Goal: Transaction & Acquisition: Book appointment/travel/reservation

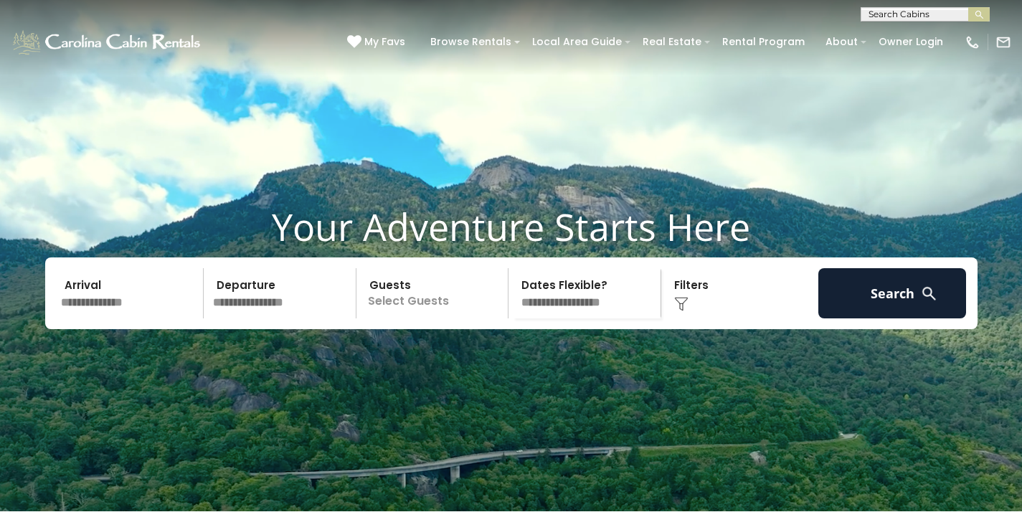
click at [171, 316] on input "text" at bounding box center [130, 293] width 148 height 50
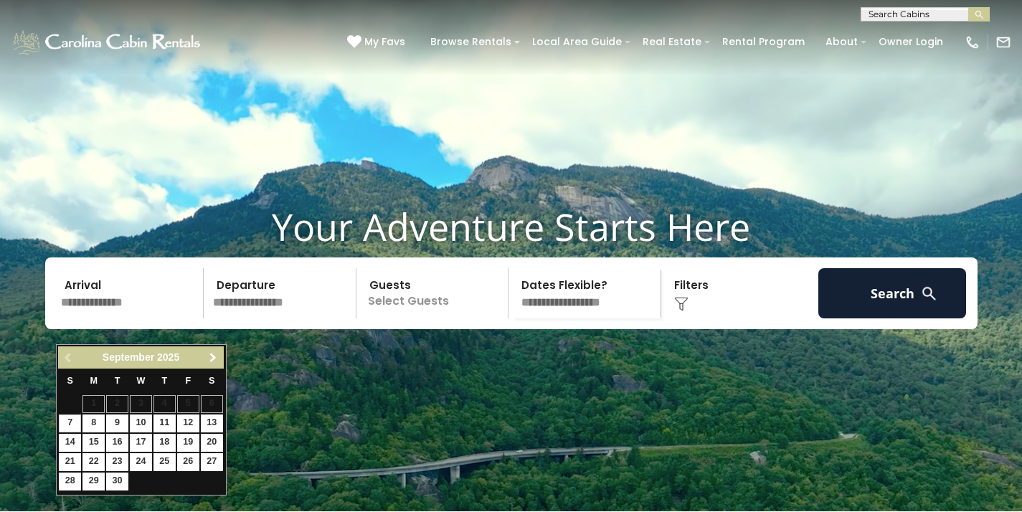
click at [209, 356] on span "Next" at bounding box center [212, 357] width 11 height 11
click at [215, 364] on span "Next" at bounding box center [212, 357] width 11 height 11
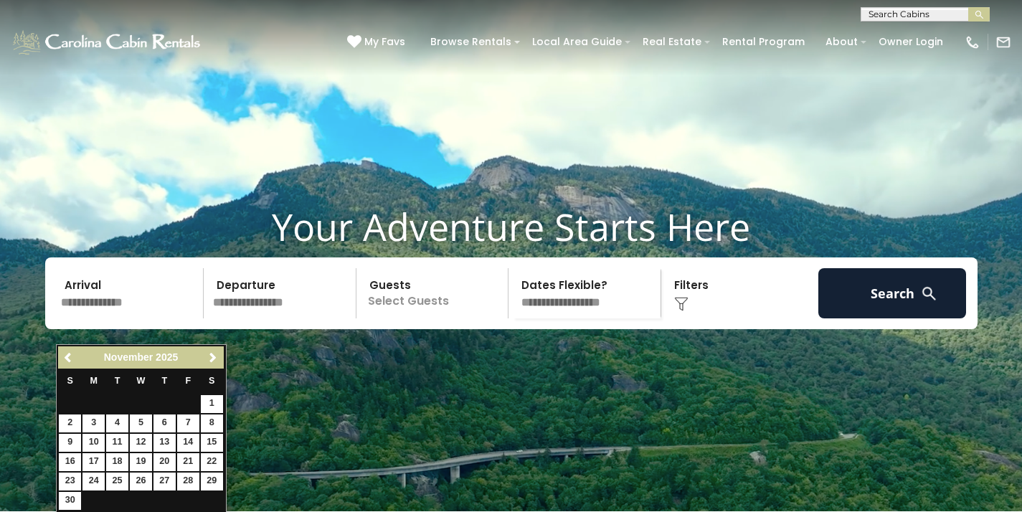
click at [215, 364] on span "Next" at bounding box center [212, 357] width 11 height 11
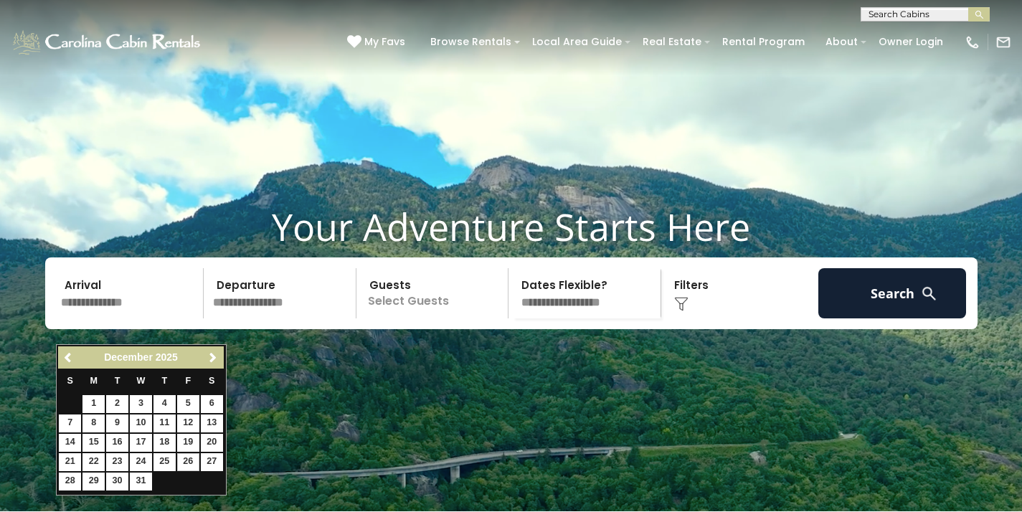
click at [189, 458] on link "26" at bounding box center [188, 462] width 22 height 18
type input "********"
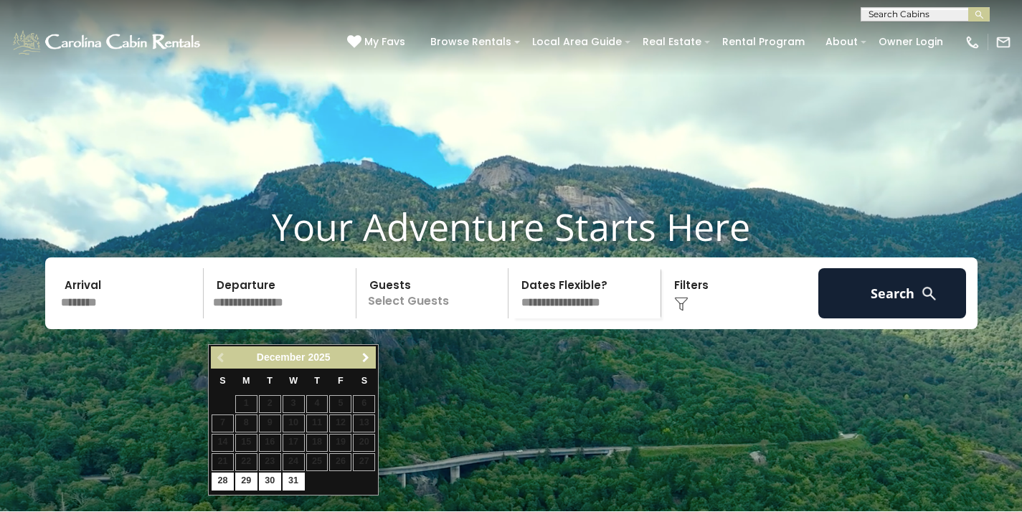
click at [368, 356] on span "Next" at bounding box center [365, 357] width 11 height 11
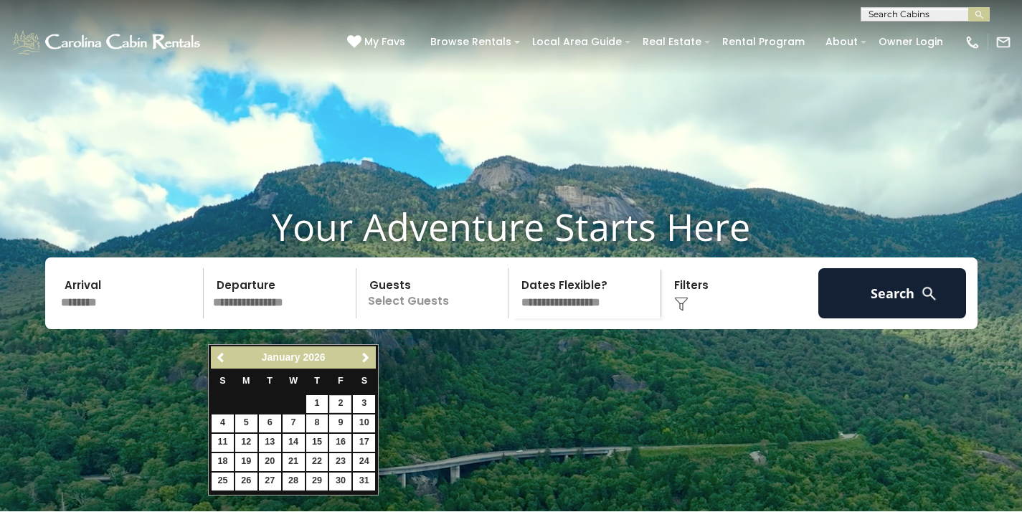
click at [342, 403] on link "2" at bounding box center [340, 404] width 22 height 18
type input "******"
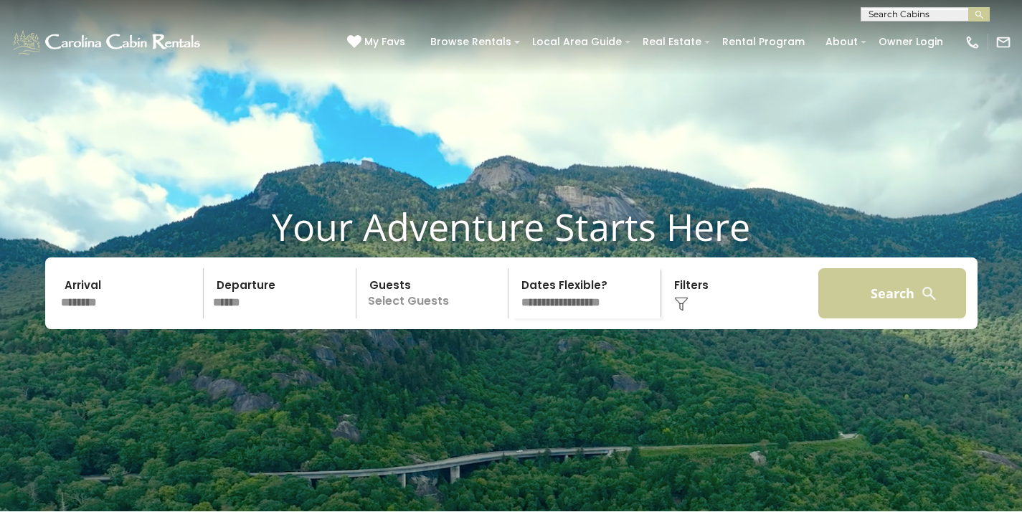
click at [894, 318] on button "Search" at bounding box center [892, 293] width 148 height 50
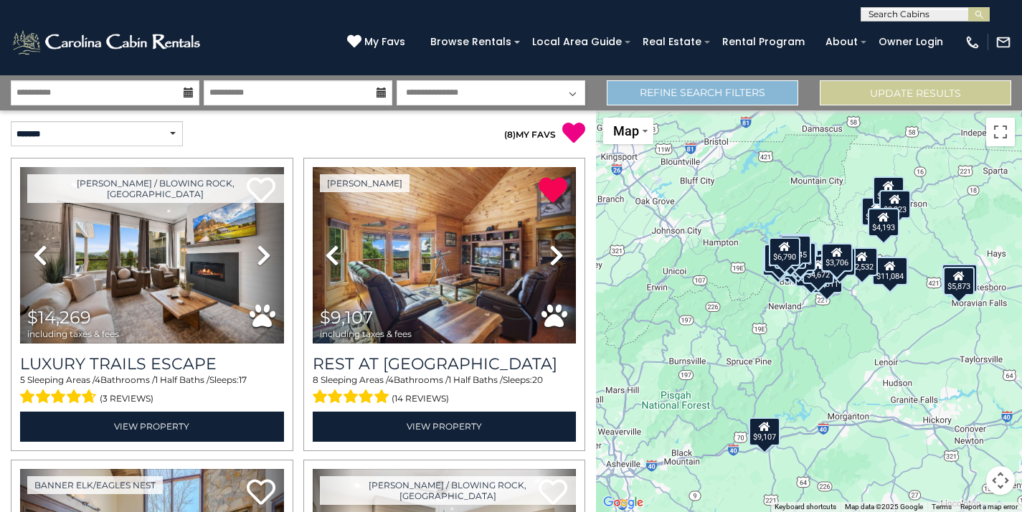
click at [712, 89] on link "Refine Search Filters" at bounding box center [703, 92] width 192 height 25
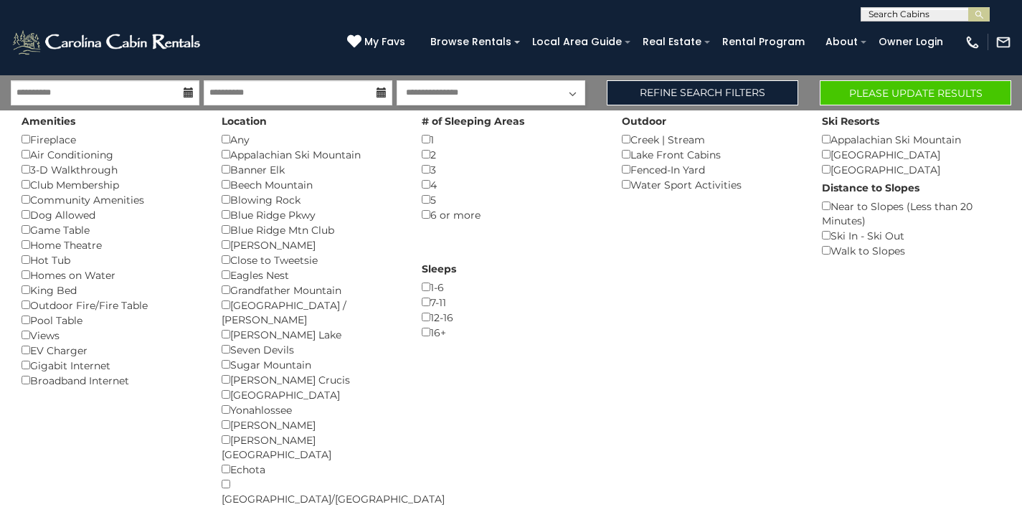
click at [912, 88] on button "Please Update Results" at bounding box center [916, 92] width 192 height 25
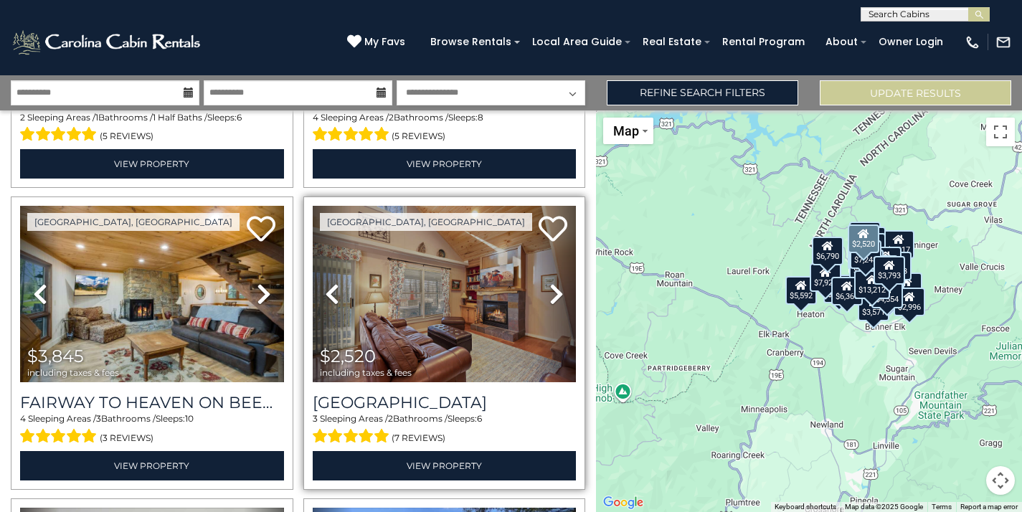
scroll to position [565, 0]
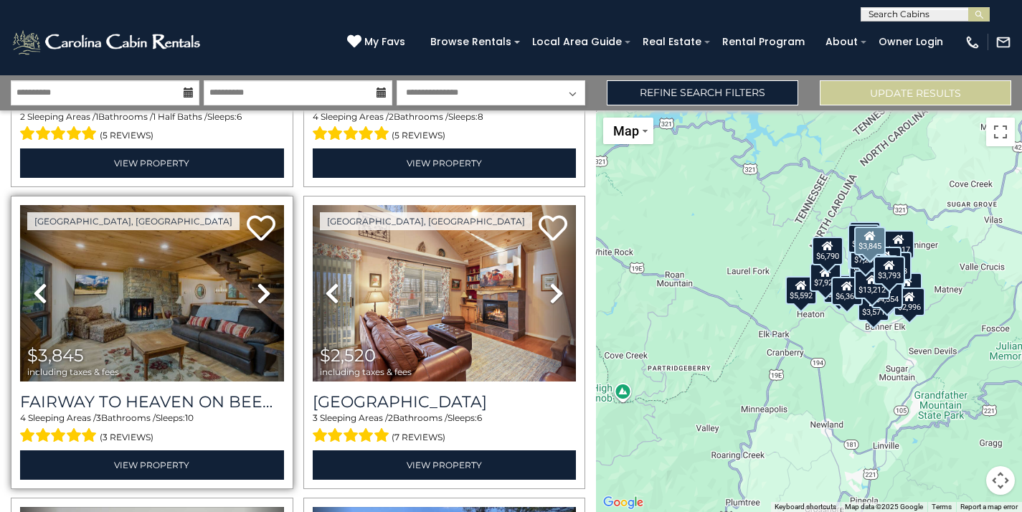
click at [263, 298] on icon at bounding box center [264, 293] width 14 height 23
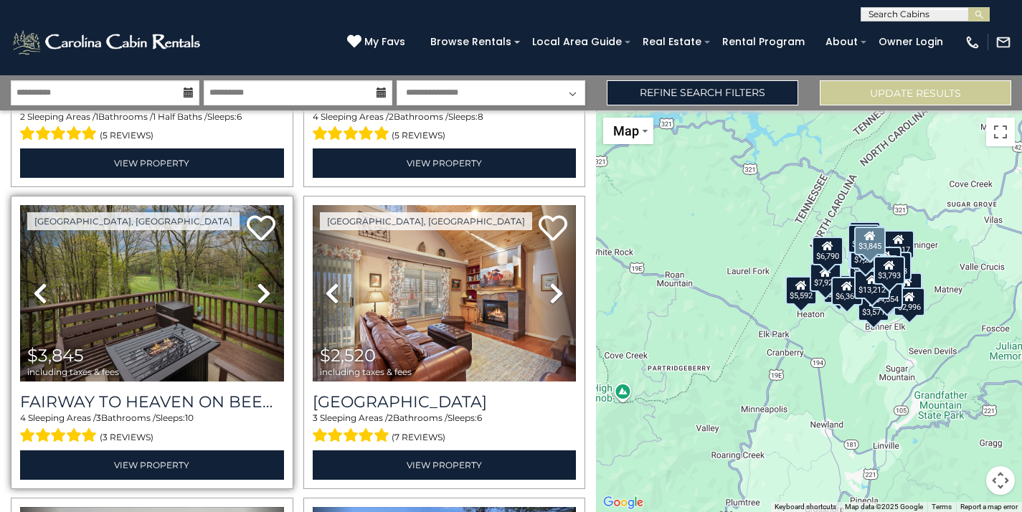
click at [263, 298] on icon at bounding box center [264, 293] width 14 height 23
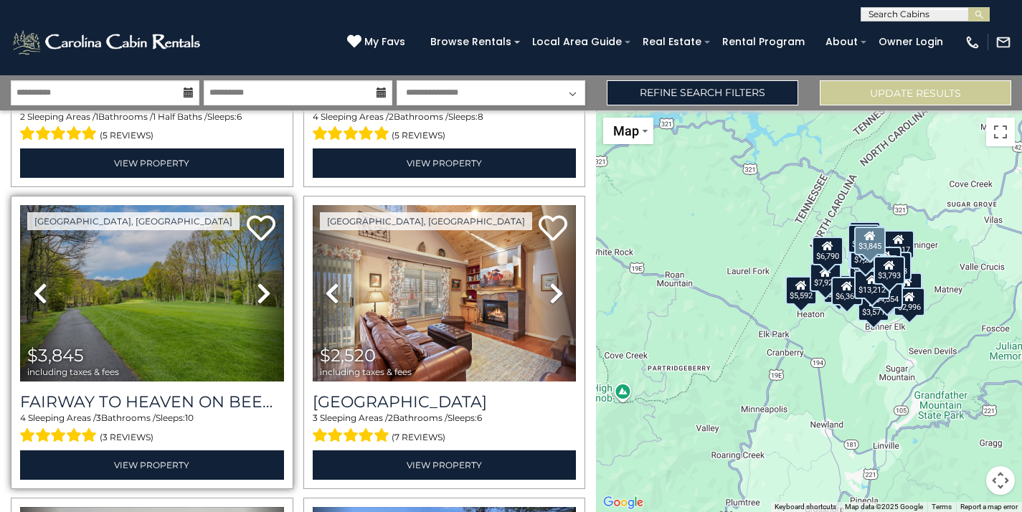
click at [263, 298] on icon at bounding box center [264, 293] width 14 height 23
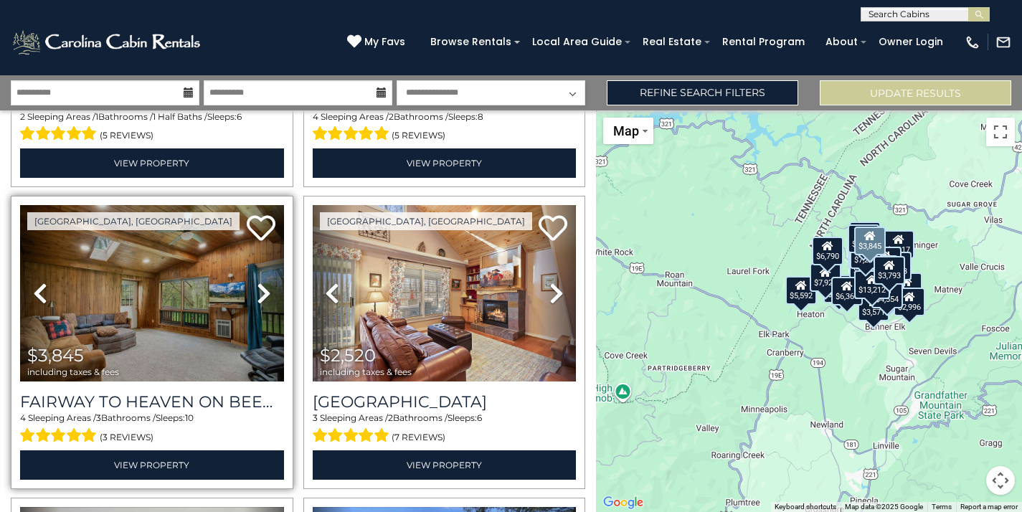
click at [263, 298] on icon at bounding box center [264, 293] width 14 height 23
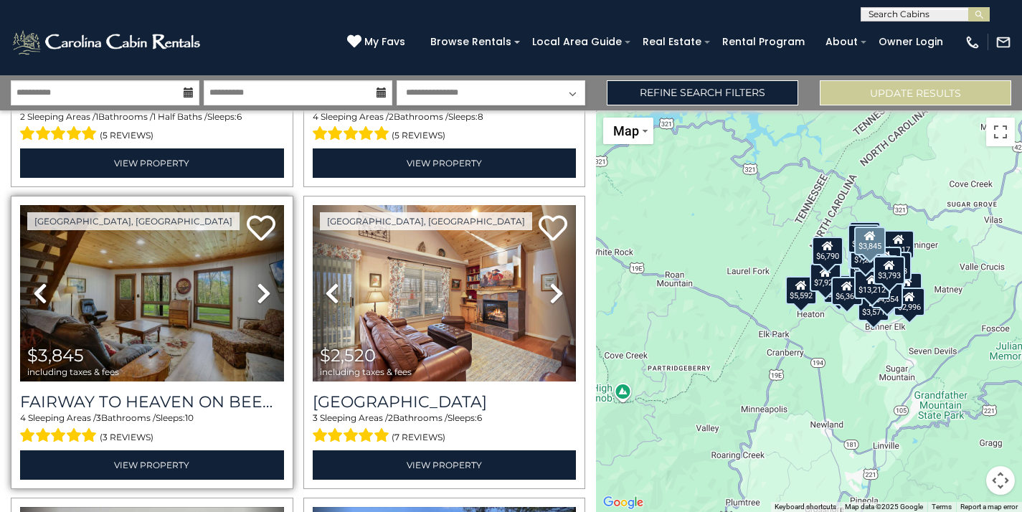
click at [263, 298] on icon at bounding box center [264, 293] width 14 height 23
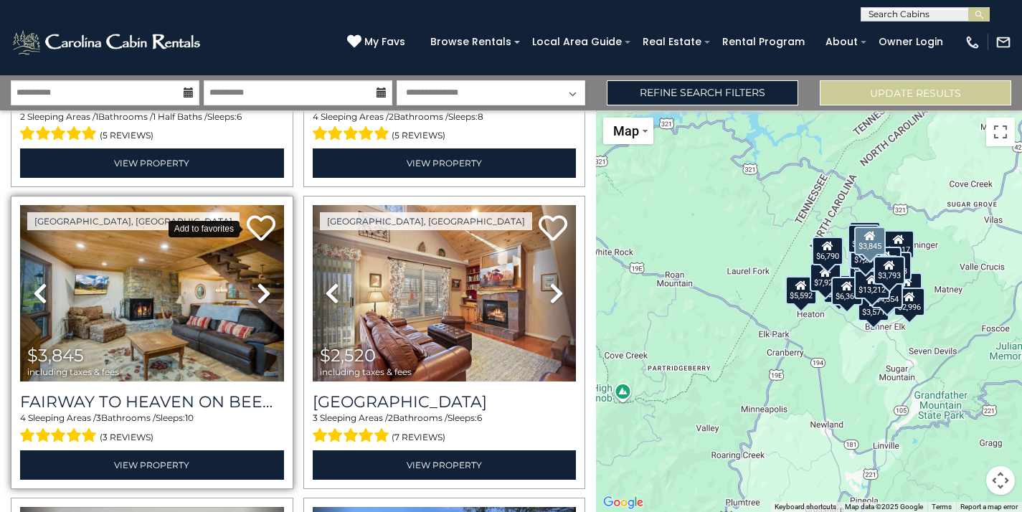
click at [257, 232] on icon at bounding box center [261, 228] width 29 height 29
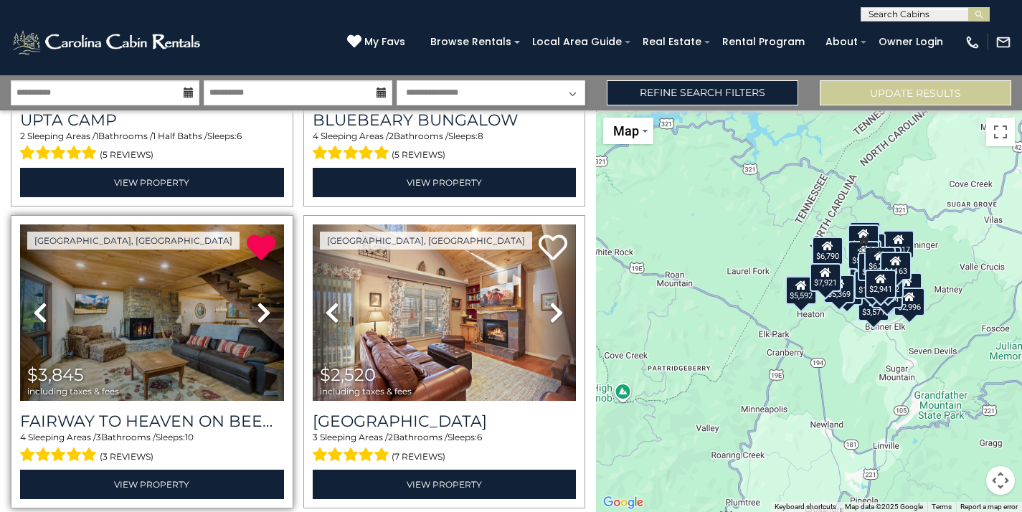
scroll to position [539, 0]
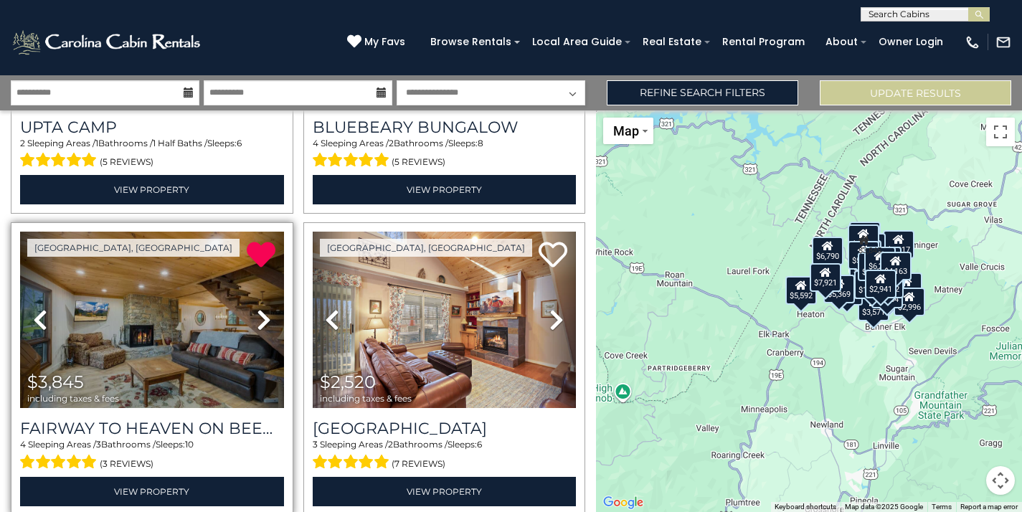
click at [183, 313] on img at bounding box center [152, 320] width 264 height 176
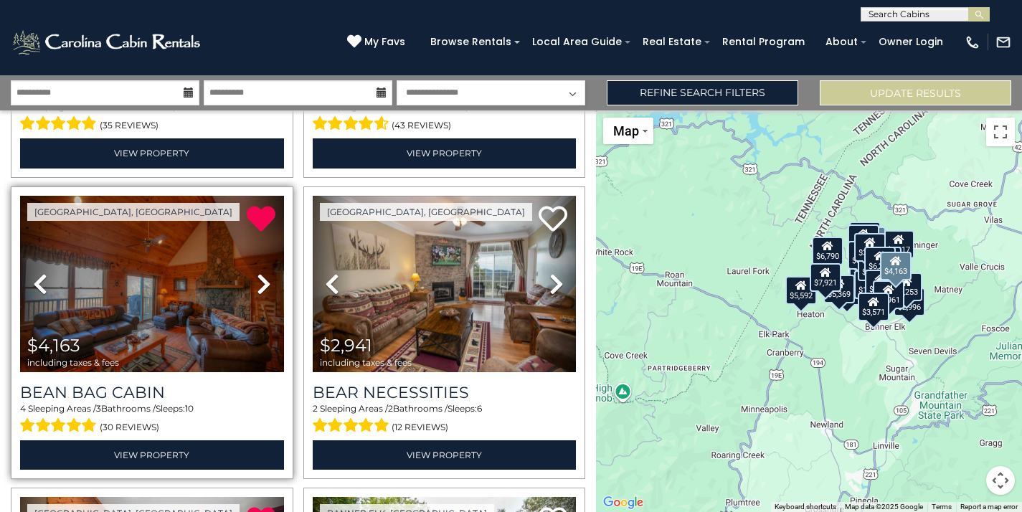
scroll to position [2386, 0]
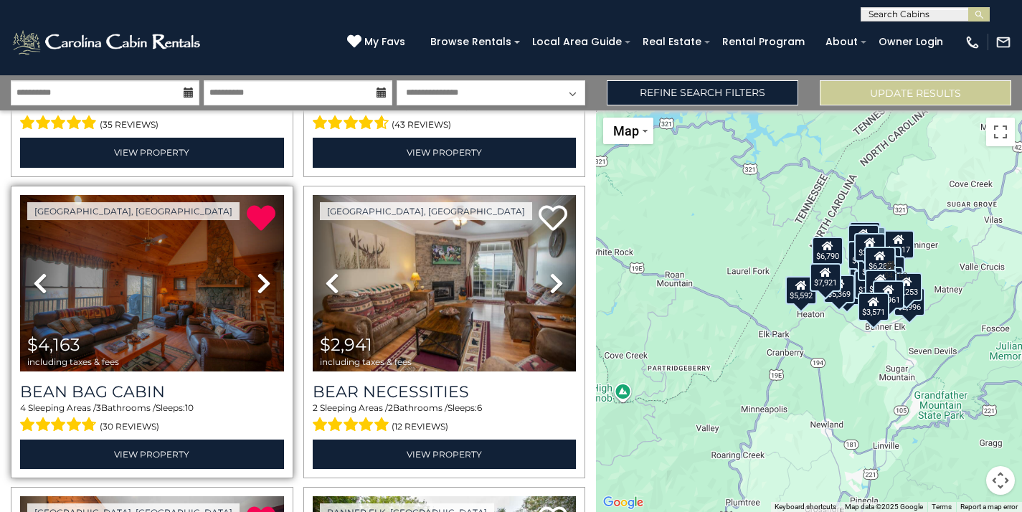
click at [189, 268] on img at bounding box center [152, 283] width 264 height 176
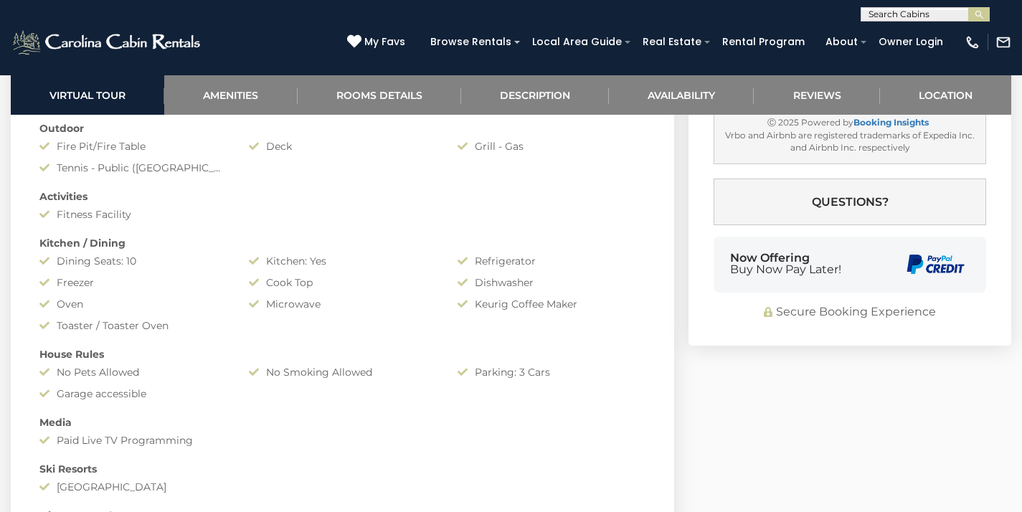
scroll to position [1110, 0]
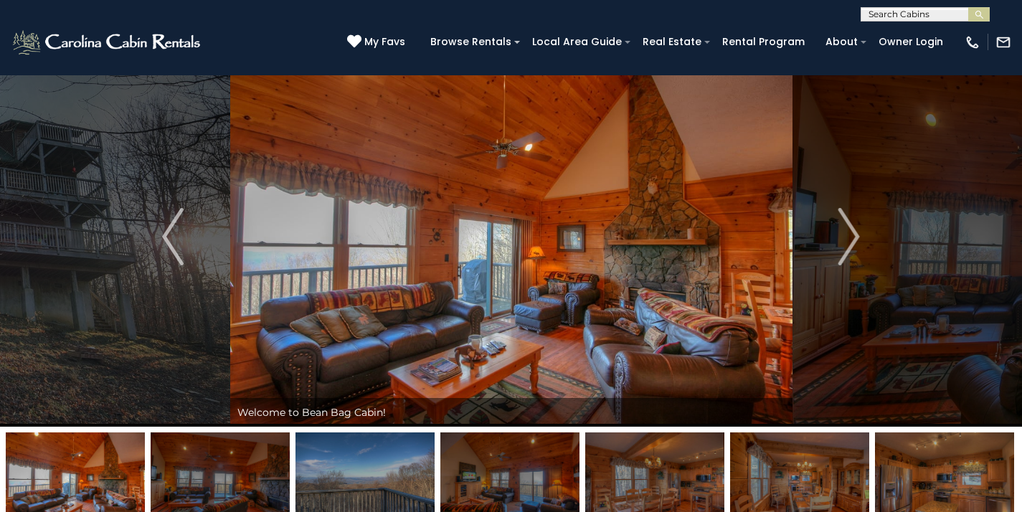
scroll to position [27, 0]
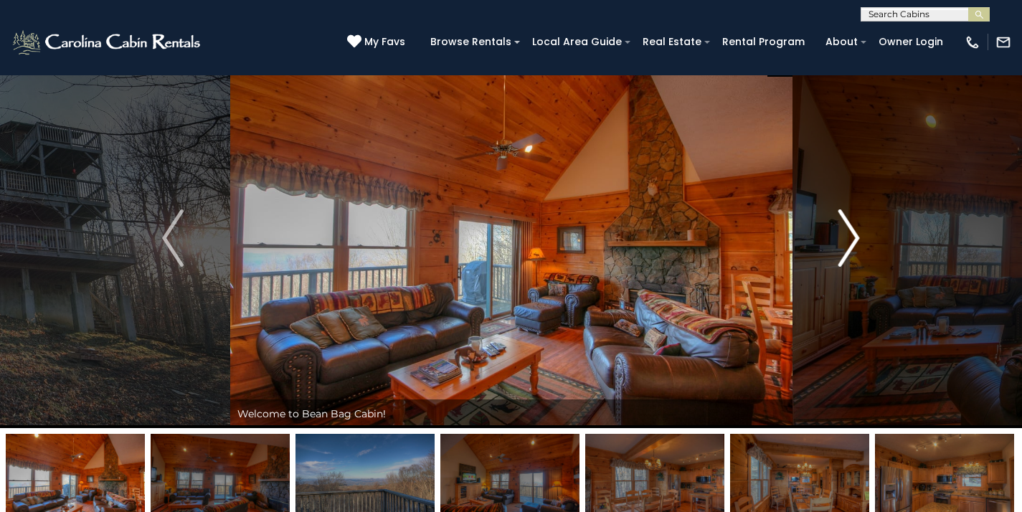
click at [849, 250] on img "Next" at bounding box center [849, 237] width 22 height 57
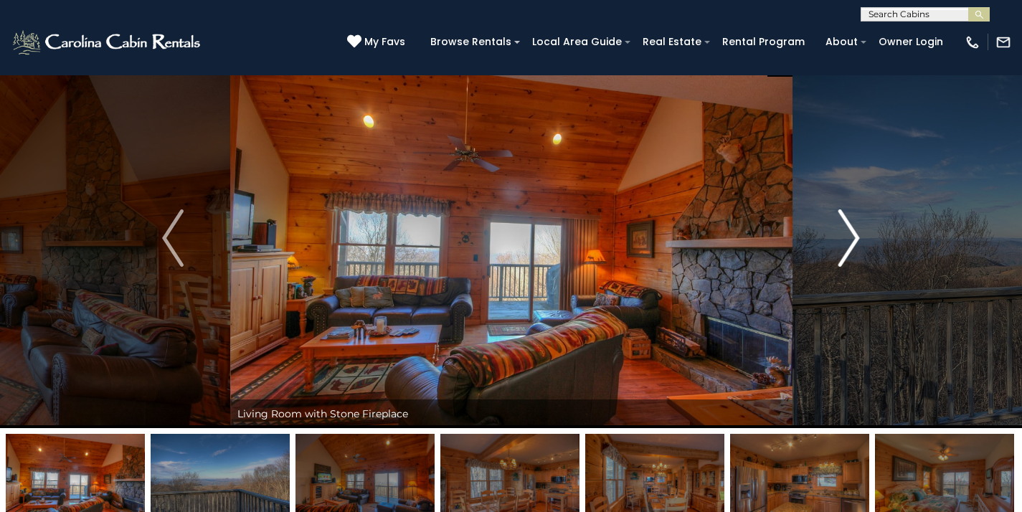
click at [849, 250] on img "Next" at bounding box center [849, 237] width 22 height 57
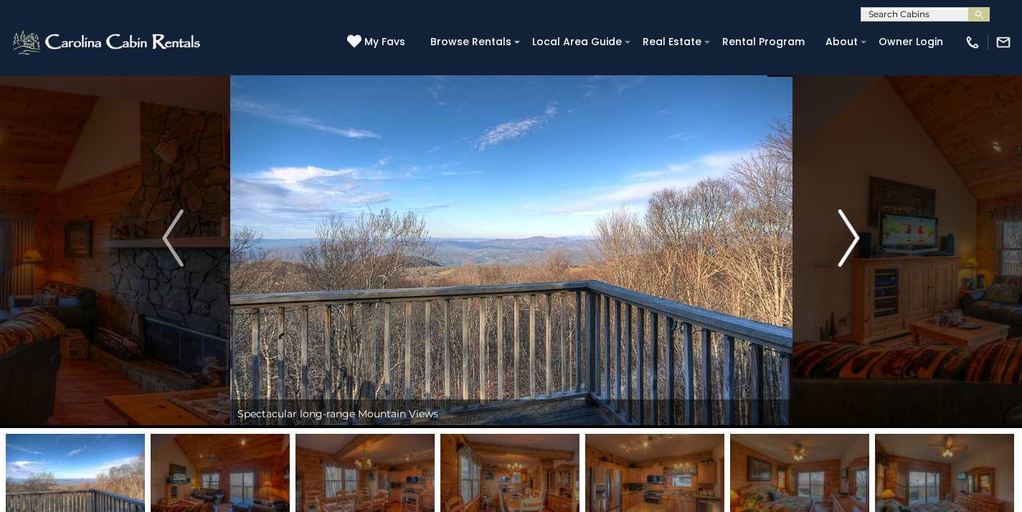
click at [849, 250] on img "Next" at bounding box center [849, 237] width 22 height 57
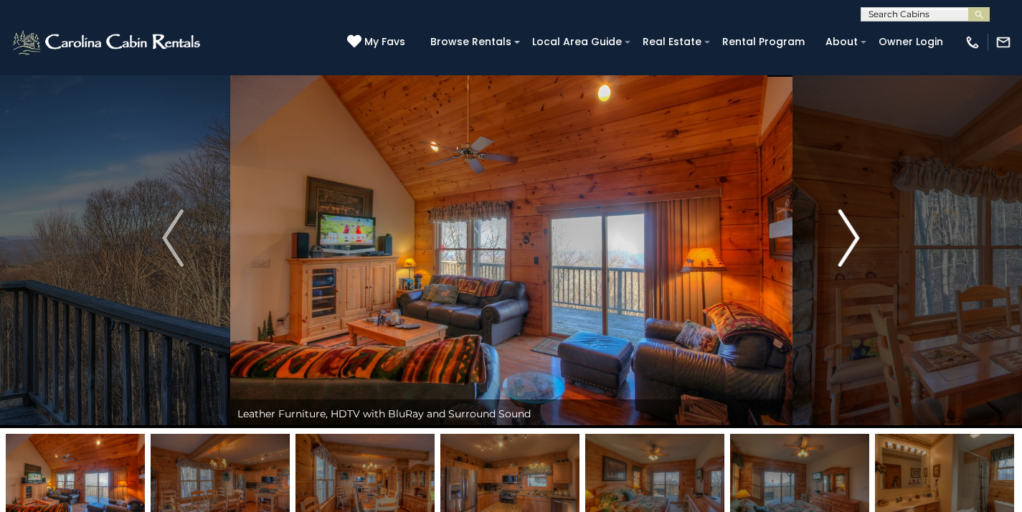
click at [852, 242] on img "Next" at bounding box center [849, 237] width 22 height 57
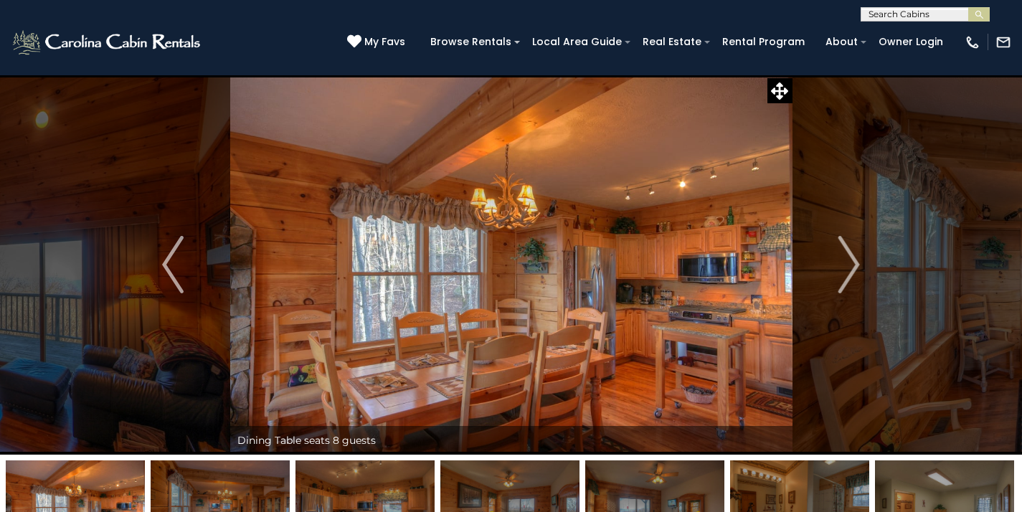
scroll to position [0, 0]
